Goal: Task Accomplishment & Management: Manage account settings

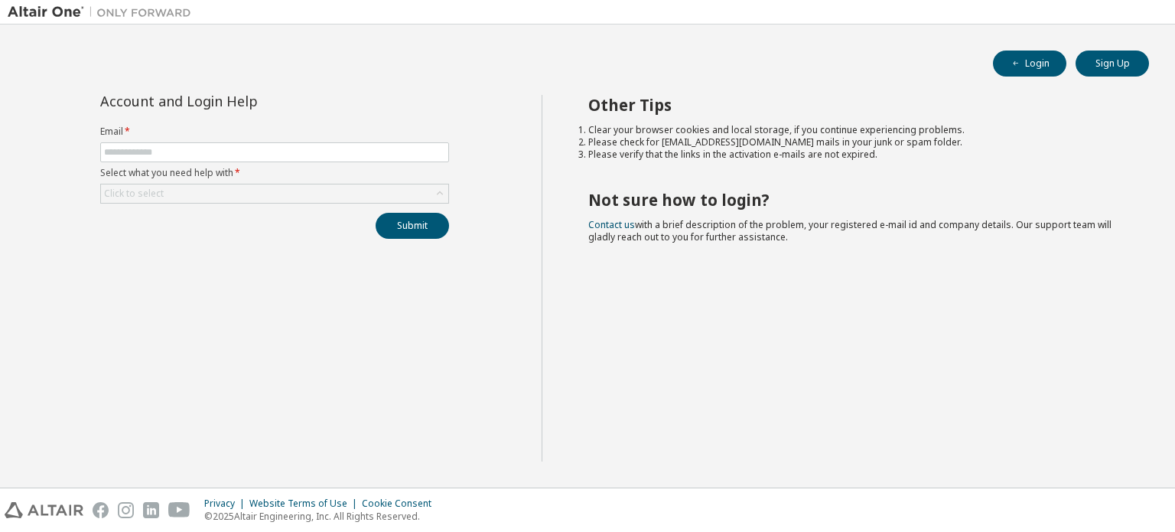
scroll to position [21540, 0]
click at [311, 144] on span at bounding box center [274, 152] width 349 height 20
click at [315, 156] on input "text" at bounding box center [274, 152] width 341 height 12
type input "**********"
click at [358, 201] on div "Click to select" at bounding box center [274, 193] width 347 height 18
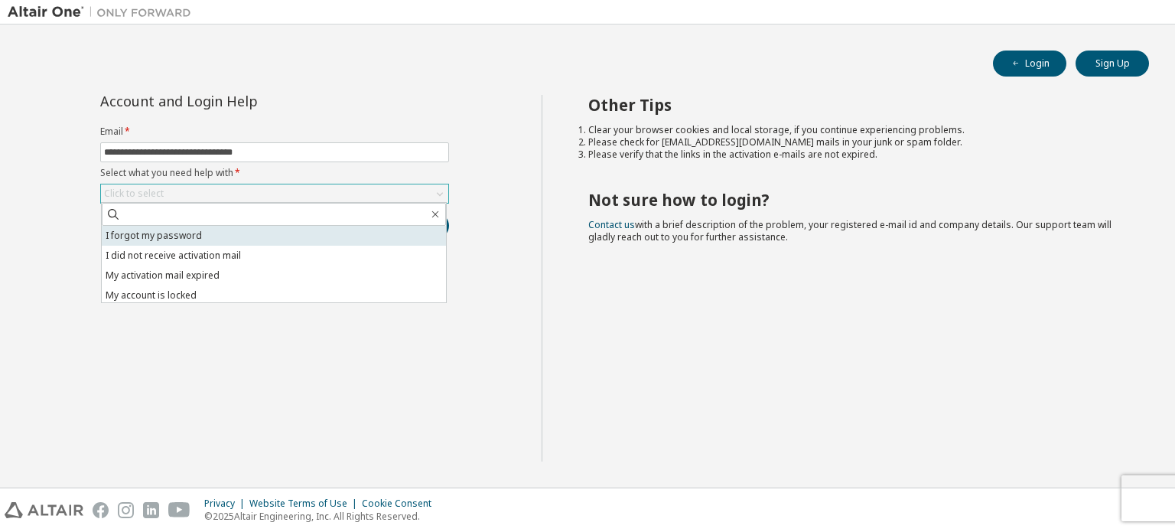
click at [336, 238] on li "I forgot my password" at bounding box center [274, 236] width 344 height 20
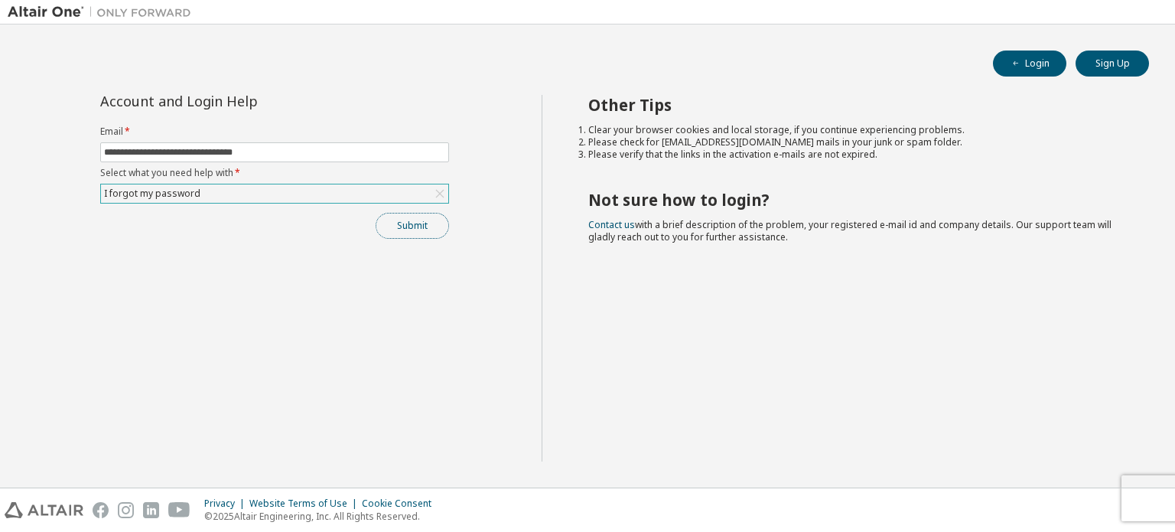
click at [410, 226] on button "Submit" at bounding box center [412, 226] width 73 height 26
click at [404, 232] on button "Submit" at bounding box center [412, 226] width 73 height 26
click at [413, 224] on button "Submit" at bounding box center [412, 226] width 73 height 26
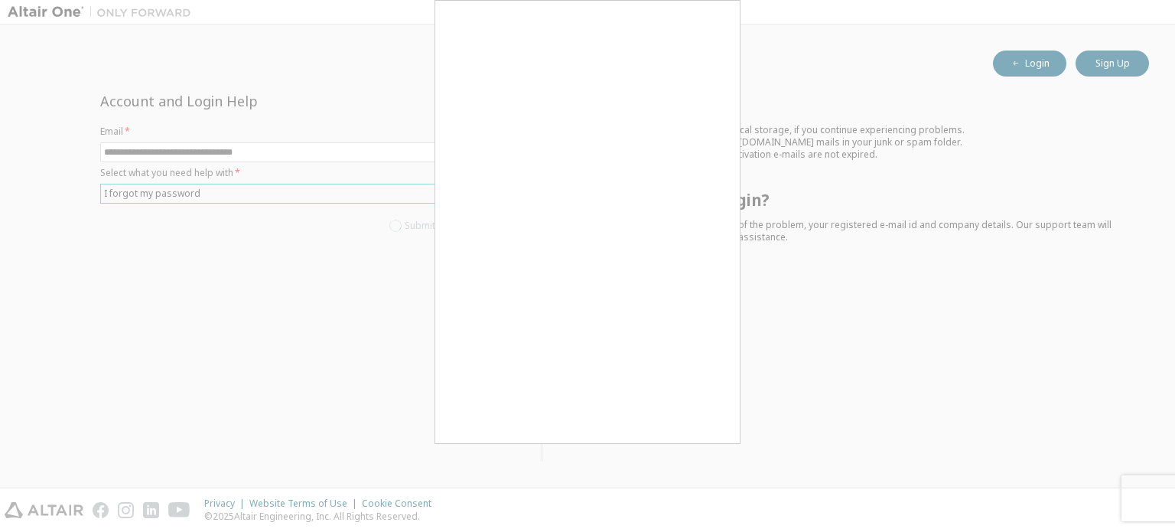
click at [413, 224] on div "Submit" at bounding box center [274, 226] width 349 height 26
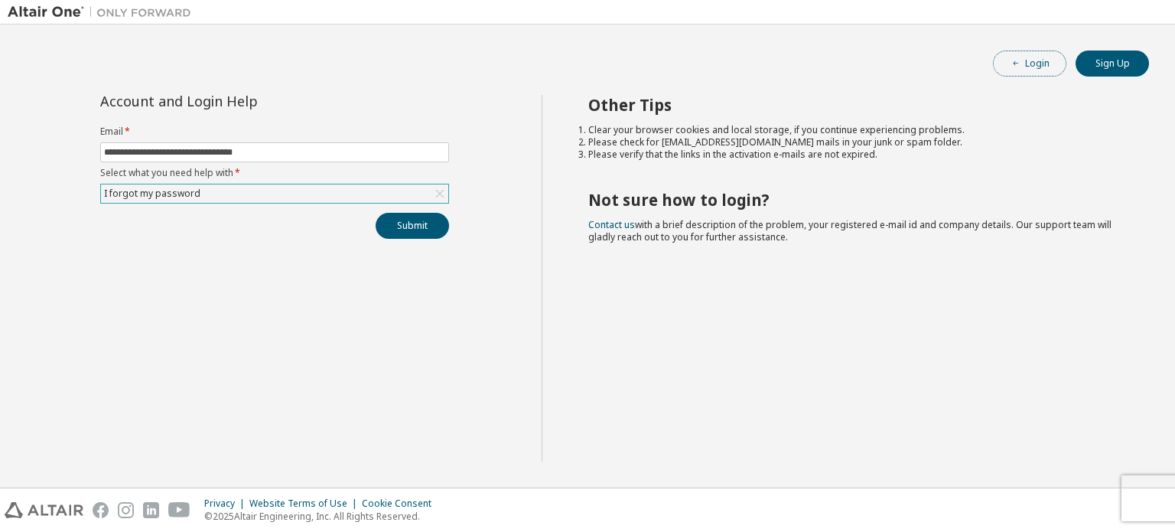
click at [1028, 65] on button "Login" at bounding box center [1029, 63] width 73 height 26
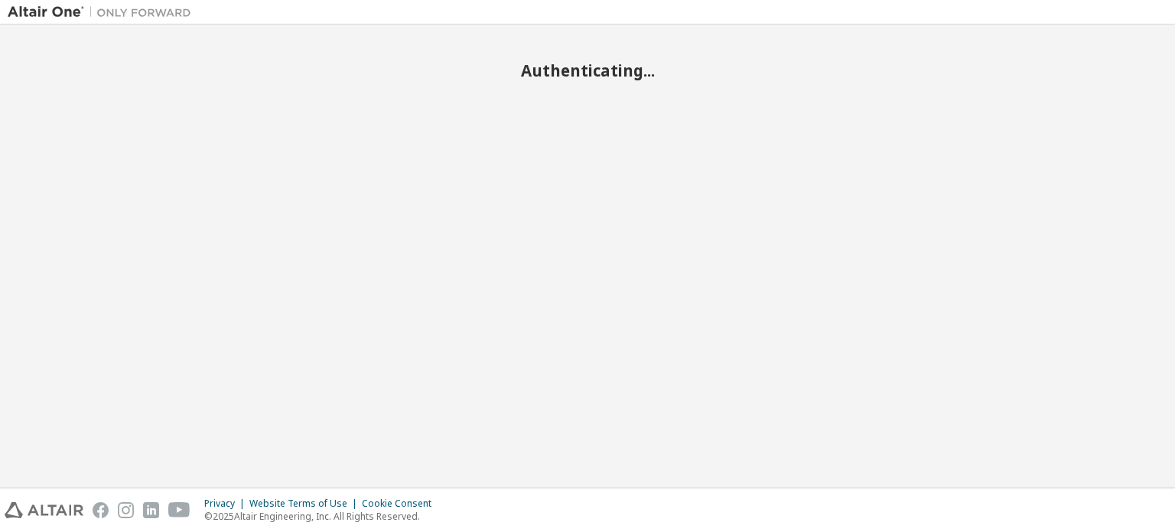
scroll to position [21540, 0]
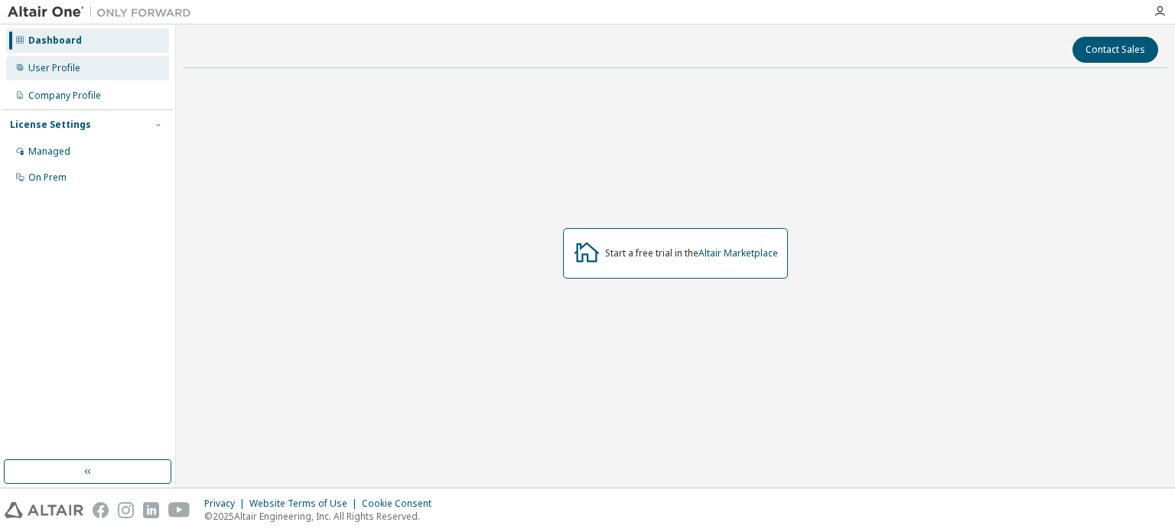
click at [76, 67] on div "User Profile" at bounding box center [54, 68] width 52 height 12
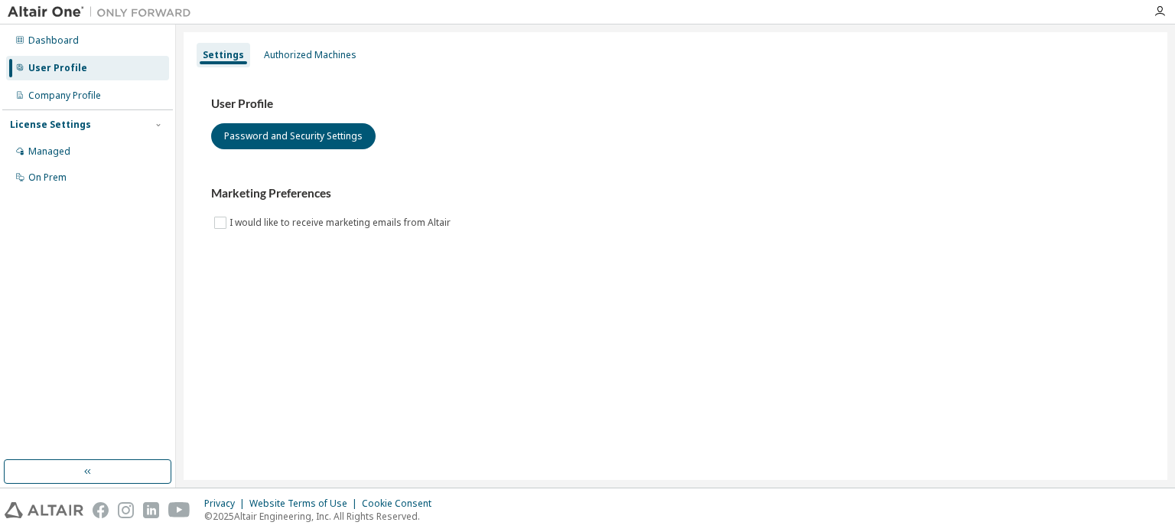
click at [285, 67] on div "Settings Authorized Machines" at bounding box center [675, 55] width 965 height 28
click at [302, 54] on div "Authorized Machines" at bounding box center [310, 55] width 93 height 12
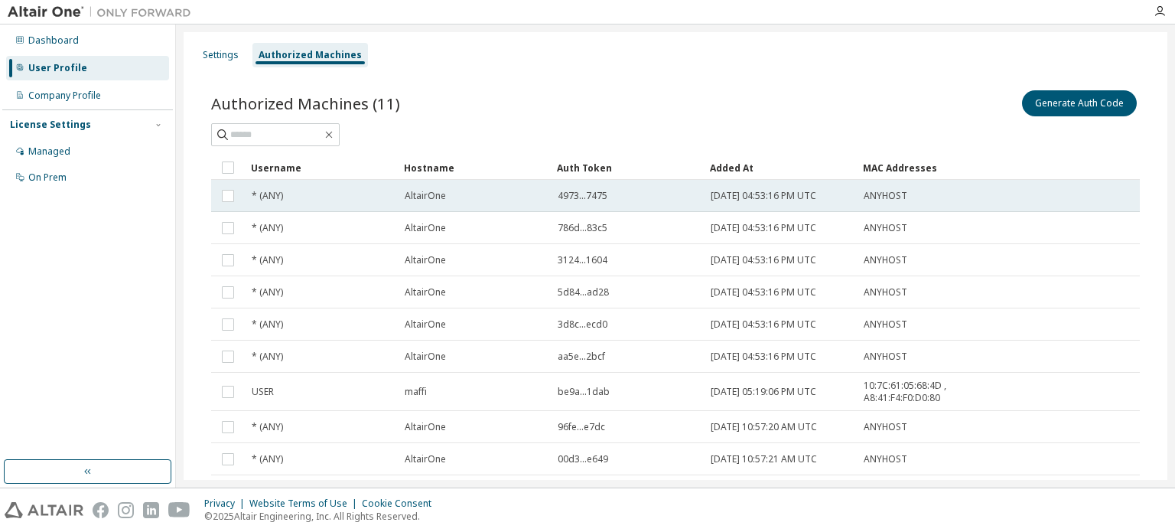
click at [447, 198] on div "AltairOne" at bounding box center [474, 196] width 139 height 12
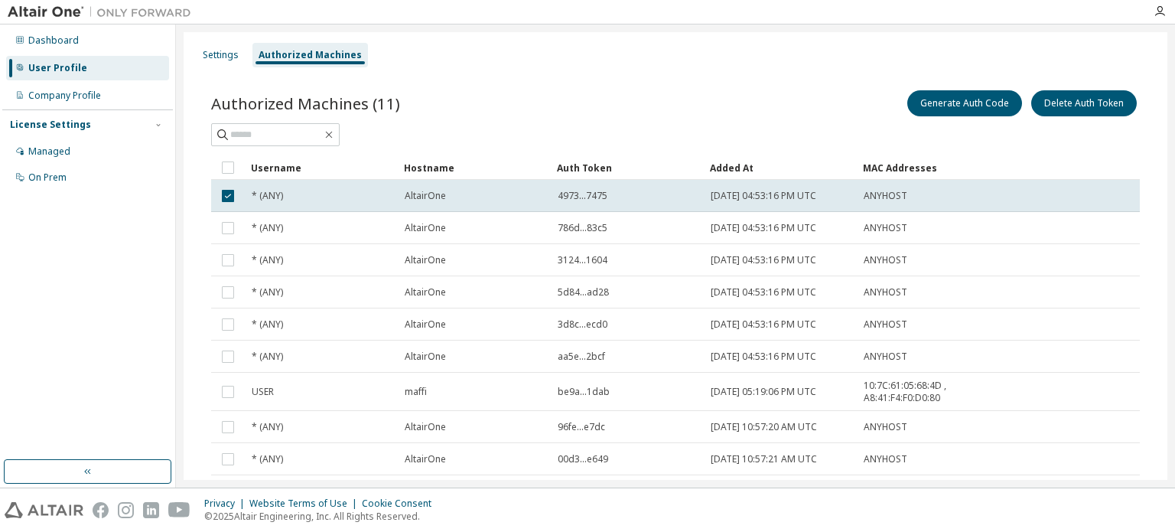
click at [447, 198] on div "AltairOne" at bounding box center [474, 196] width 139 height 12
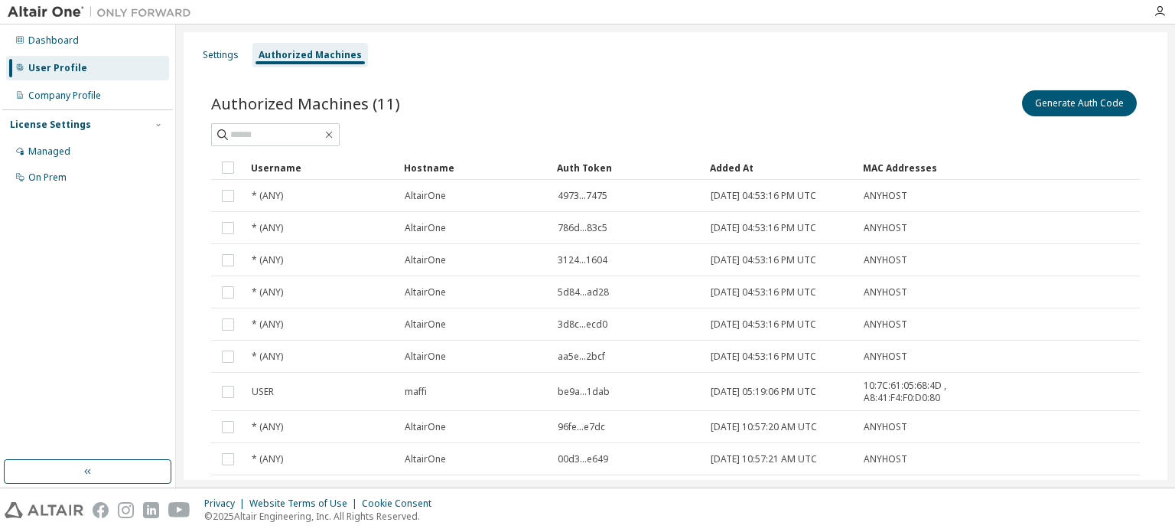
click at [447, 198] on div "AltairOne" at bounding box center [474, 196] width 139 height 12
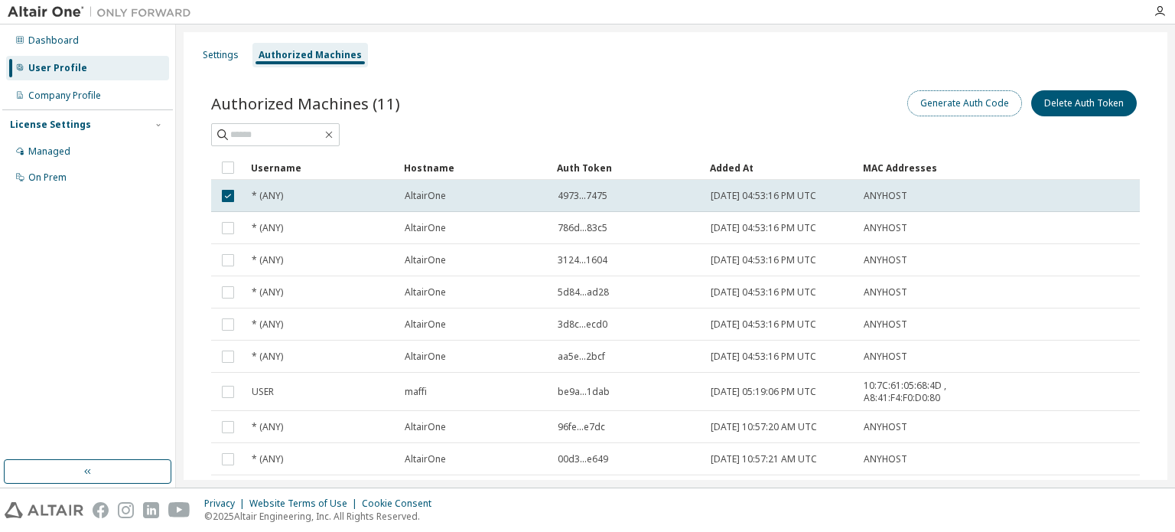
click at [965, 106] on button "Generate Auth Code" at bounding box center [964, 103] width 115 height 26
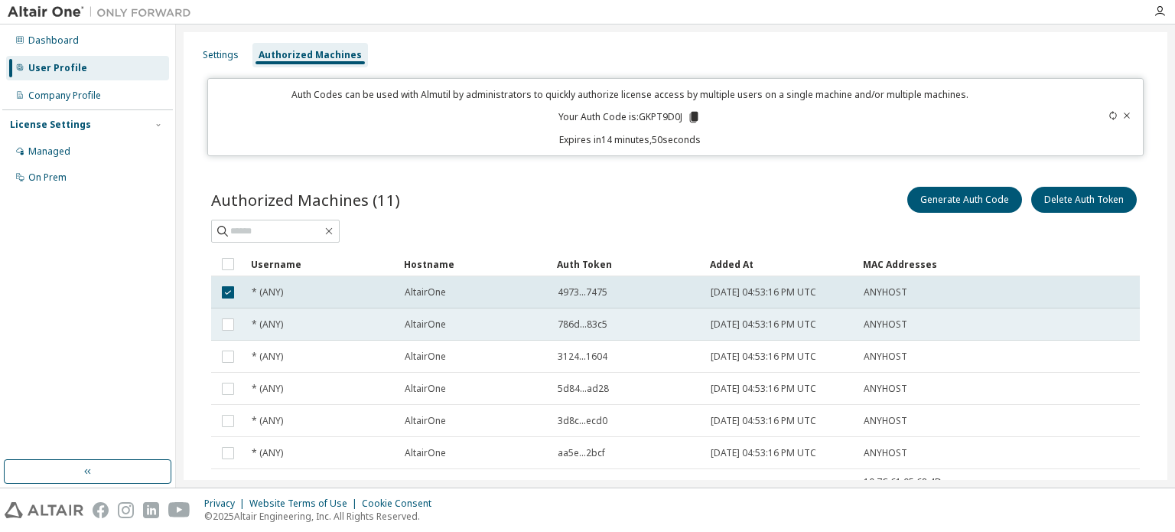
click at [554, 316] on td "786d...83c5" at bounding box center [627, 324] width 153 height 32
click at [562, 325] on span "786d...83c5" at bounding box center [583, 324] width 50 height 12
click at [505, 316] on td "AltairOne" at bounding box center [474, 324] width 153 height 32
click at [556, 317] on td "786d...83c5" at bounding box center [627, 324] width 153 height 32
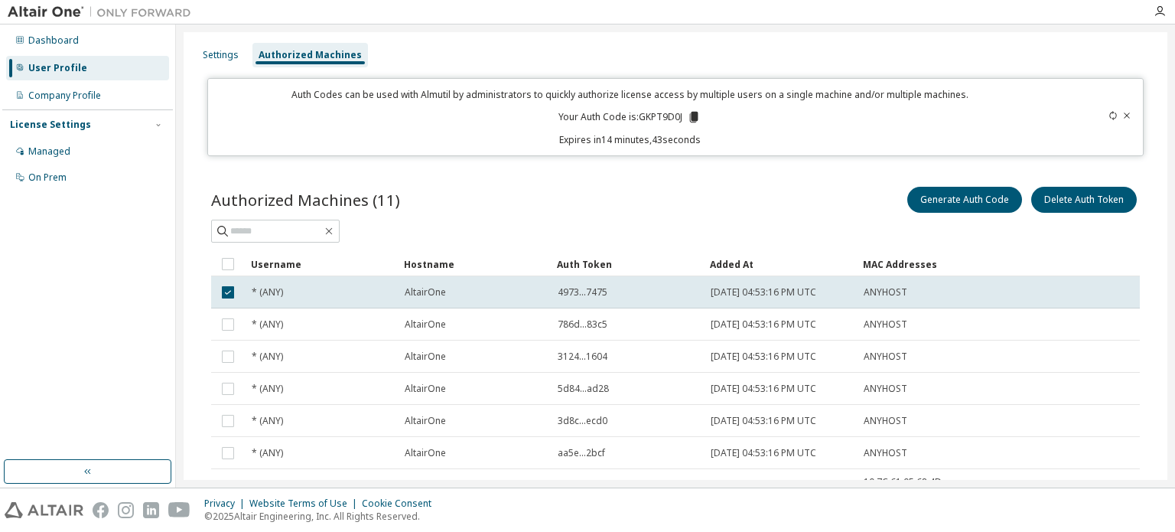
click at [1108, 117] on icon at bounding box center [1112, 115] width 9 height 9
click at [964, 187] on button "Generate Auth Code" at bounding box center [964, 200] width 115 height 26
click at [459, 125] on div "Auth Codes can be used with Almutil by administrators to quickly authorize lice…" at bounding box center [629, 117] width 824 height 58
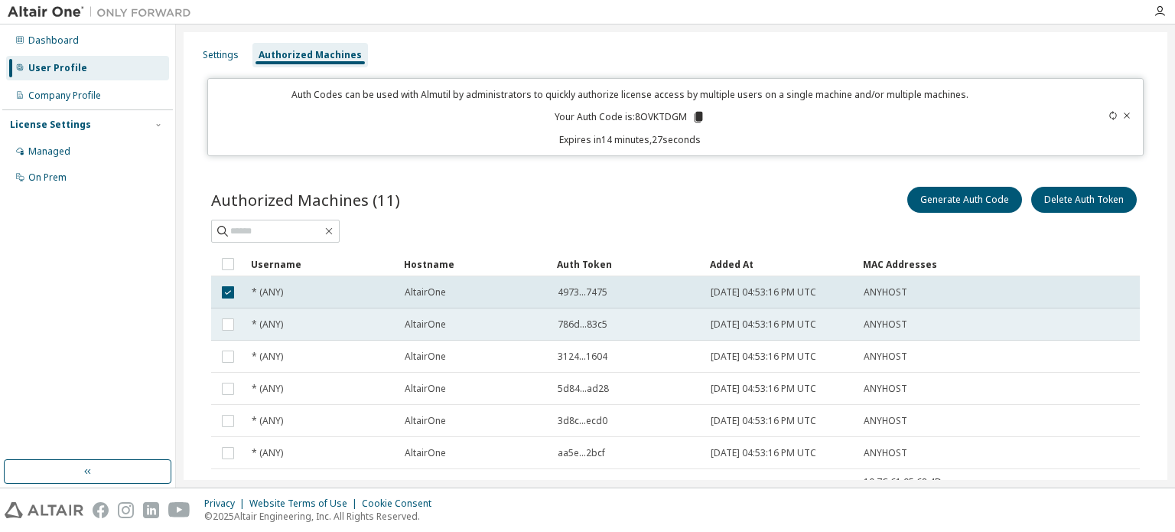
click at [398, 317] on td "AltairOne" at bounding box center [474, 324] width 153 height 32
type textarea "**********"
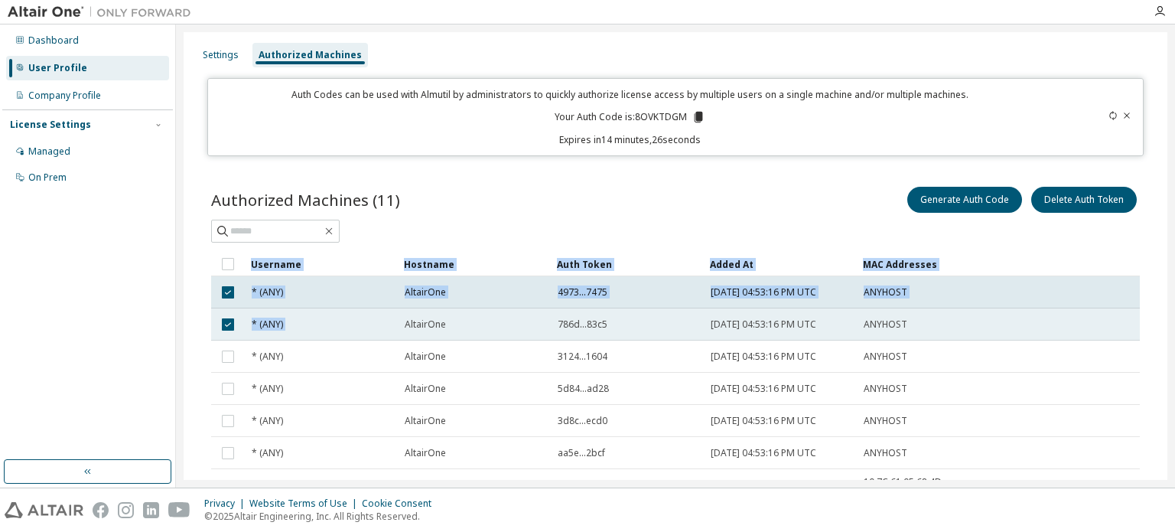
click at [369, 308] on td "* (ANY)" at bounding box center [321, 324] width 153 height 32
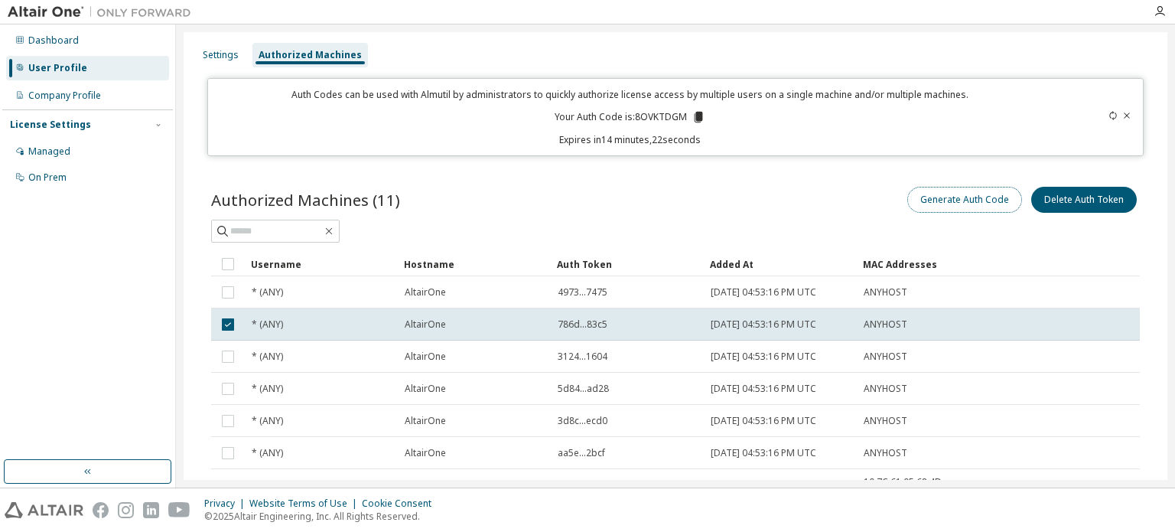
click at [942, 205] on button "Generate Auth Code" at bounding box center [964, 200] width 115 height 26
click at [943, 202] on button "Generate Auth Code" at bounding box center [964, 200] width 115 height 26
click at [639, 289] on div "4973...7475" at bounding box center [627, 292] width 139 height 12
click at [621, 305] on td "4973...7475" at bounding box center [627, 292] width 153 height 32
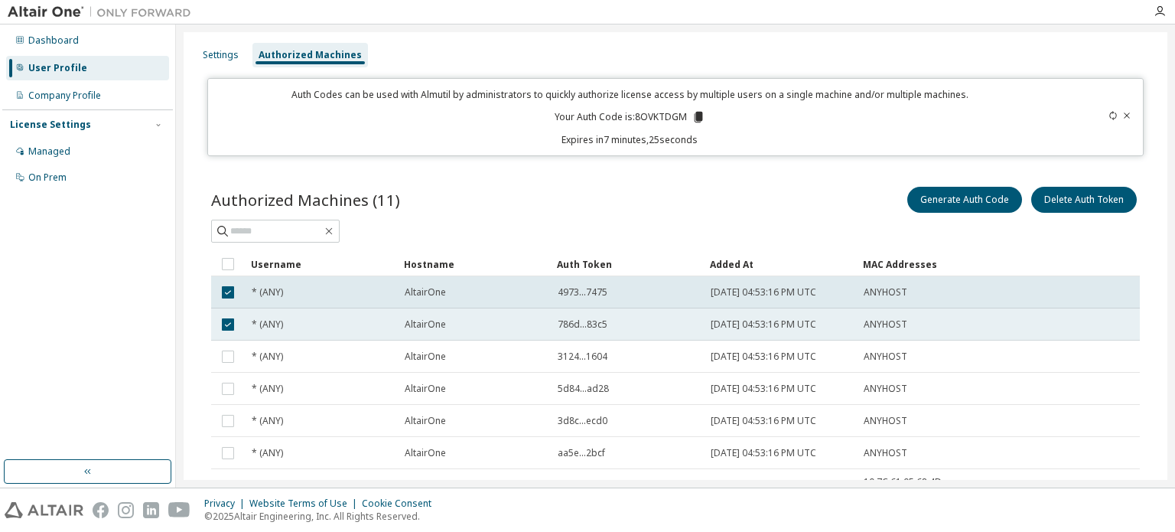
click at [610, 327] on div "786d...83c5" at bounding box center [627, 324] width 139 height 12
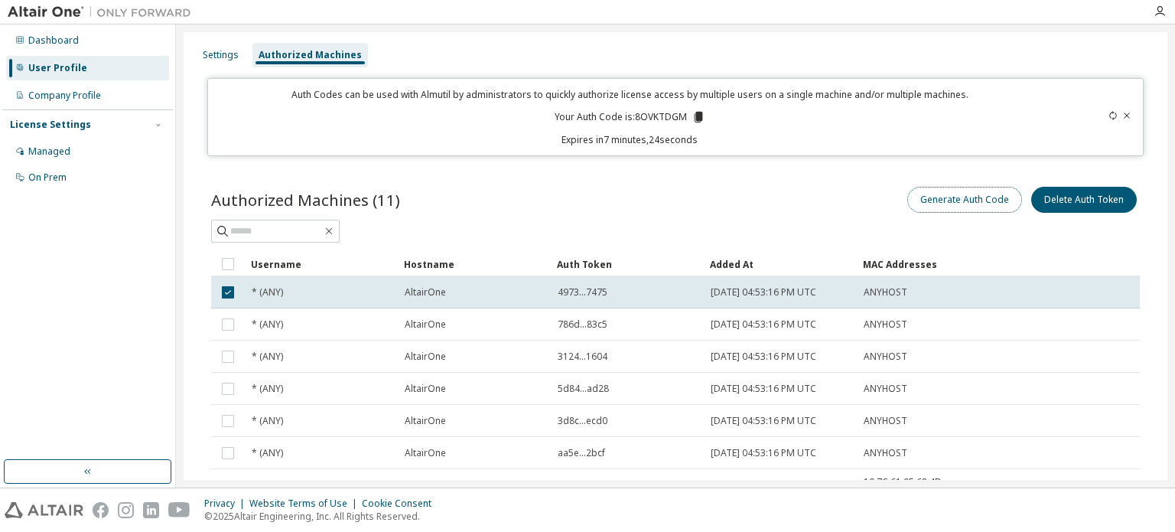
click at [982, 204] on button "Generate Auth Code" at bounding box center [964, 200] width 115 height 26
click at [980, 205] on button "Generate Auth Code" at bounding box center [964, 200] width 115 height 26
click at [991, 208] on button "Generate Auth Code" at bounding box center [964, 200] width 115 height 26
